Goal: Navigation & Orientation: Go to known website

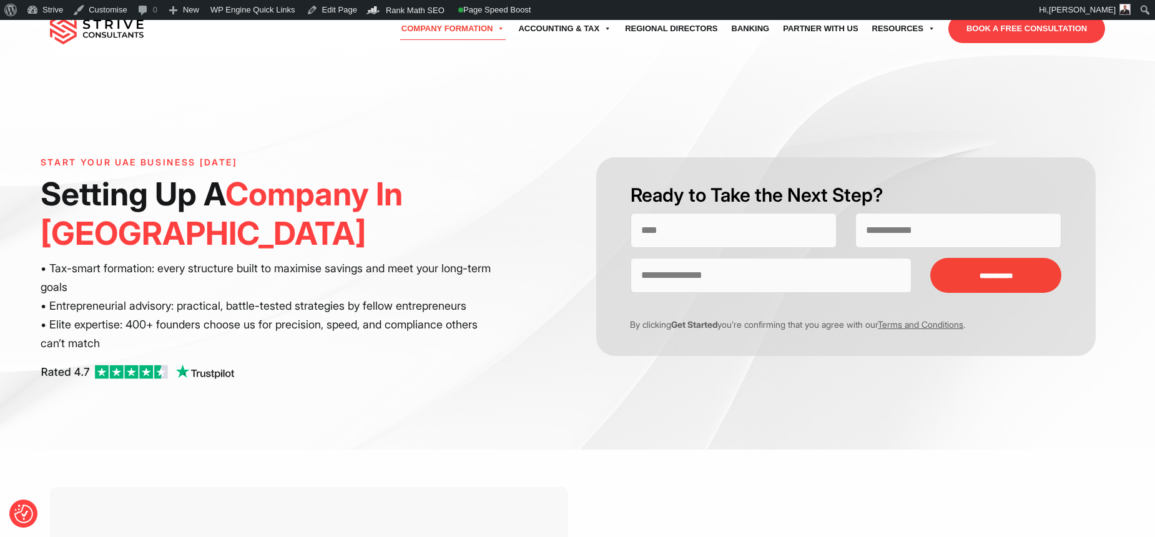
click at [102, 30] on img at bounding box center [97, 28] width 94 height 31
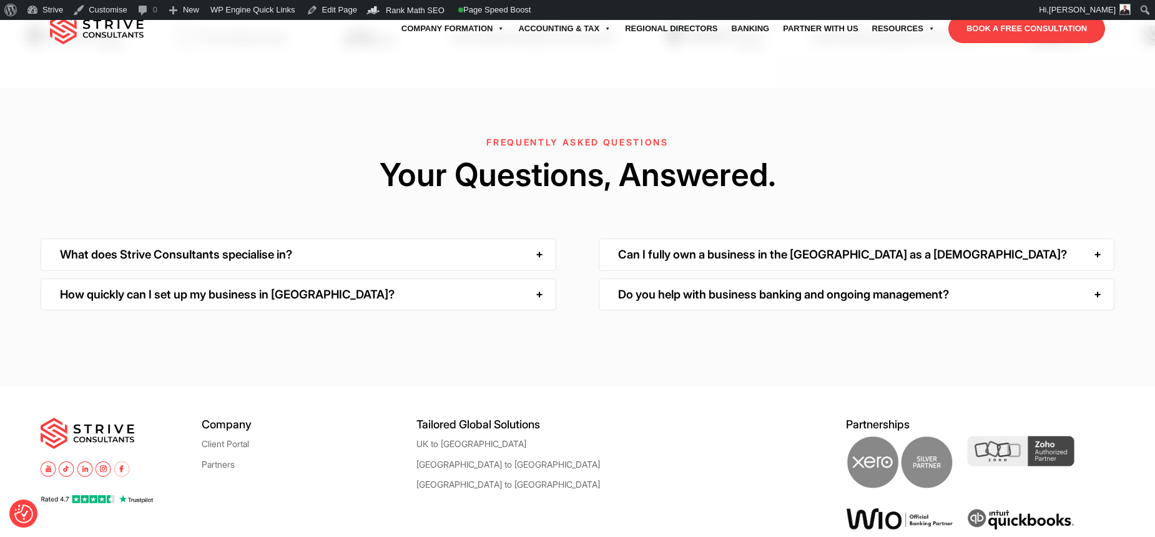
scroll to position [4026, 0]
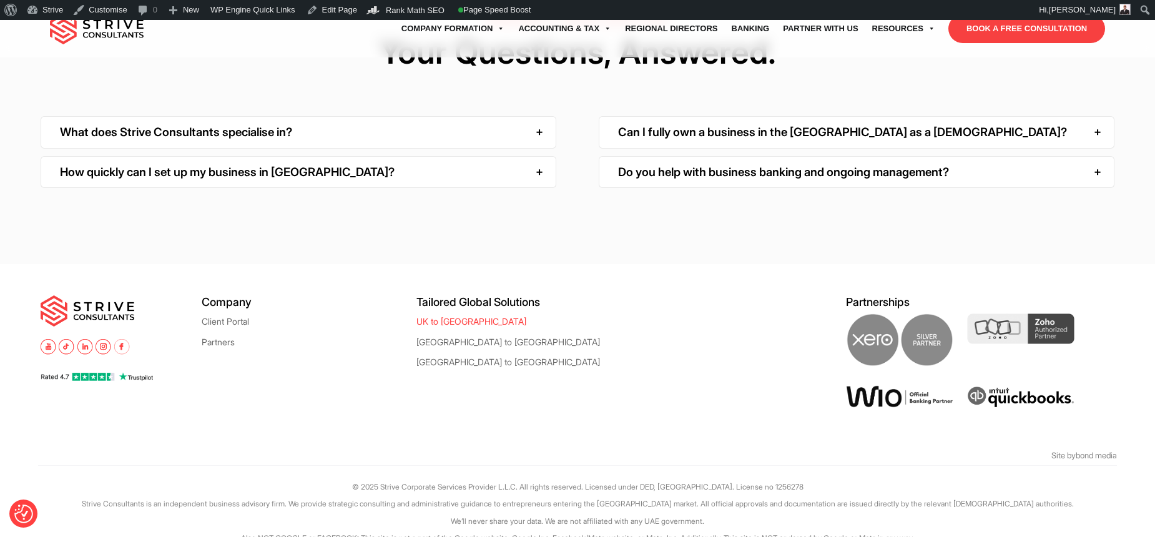
click at [424, 316] on link "UK to [GEOGRAPHIC_DATA]" at bounding box center [471, 320] width 110 height 9
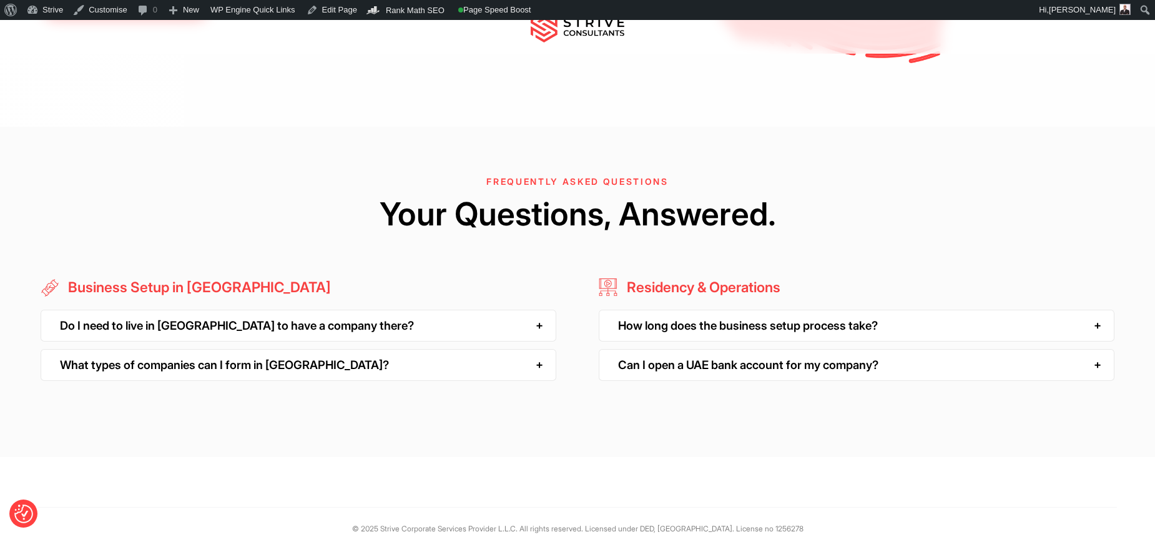
scroll to position [3339, 0]
